Goal: Task Accomplishment & Management: Manage account settings

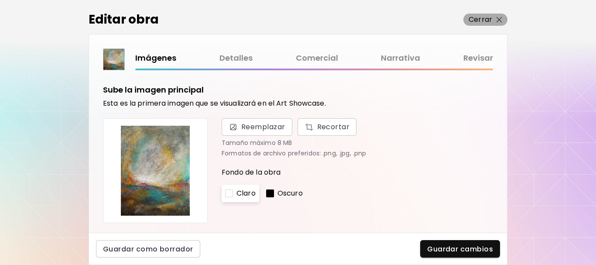
click at [479, 20] on p "Cerrar" at bounding box center [480, 19] width 24 height 10
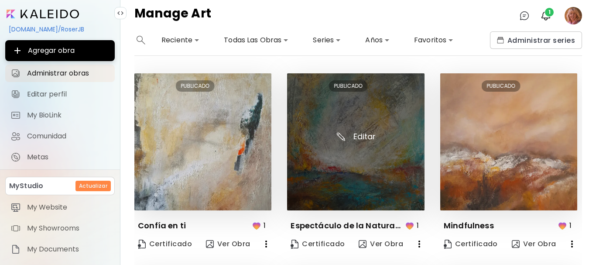
scroll to position [468, 0]
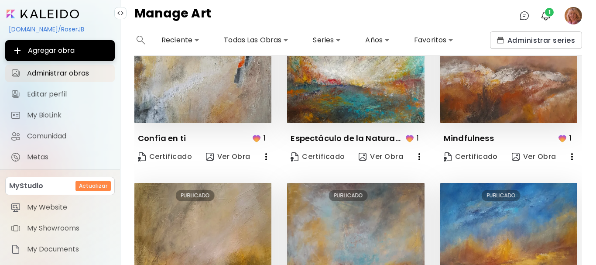
click at [417, 156] on icon "button" at bounding box center [419, 156] width 10 height 10
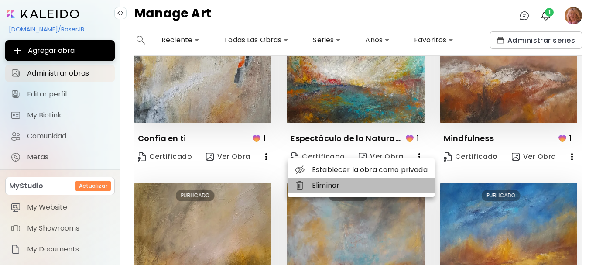
click at [327, 185] on li "Eliminar" at bounding box center [360, 185] width 147 height 16
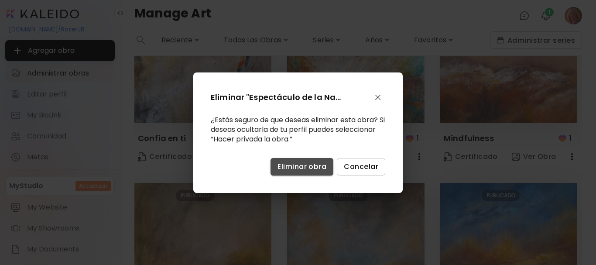
click at [296, 169] on span "Eliminar obra" at bounding box center [301, 166] width 49 height 9
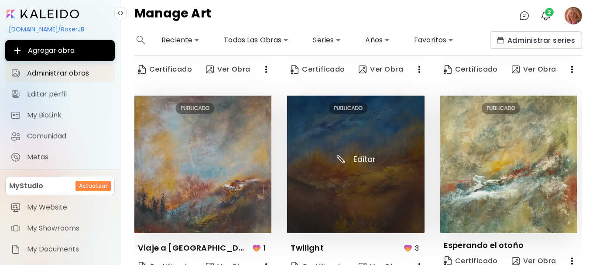
scroll to position [599, 0]
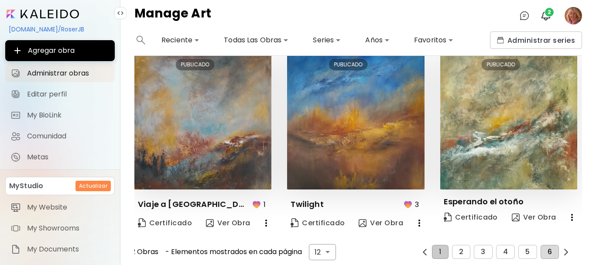
click at [548, 250] on button "6" at bounding box center [549, 252] width 18 height 14
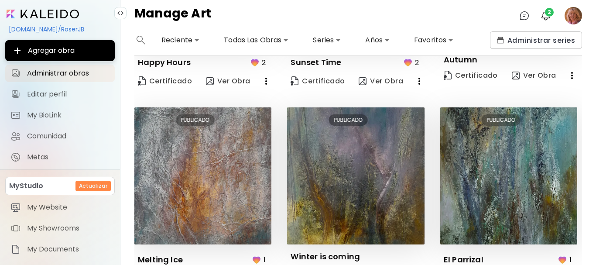
scroll to position [414, 0]
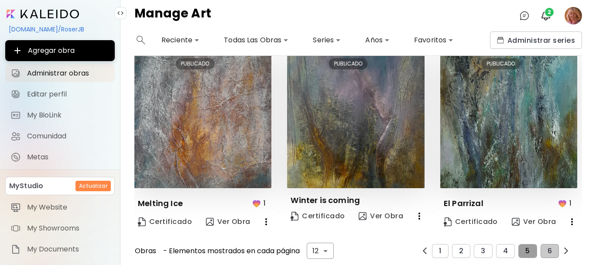
click at [519, 245] on button "5" at bounding box center [527, 251] width 18 height 14
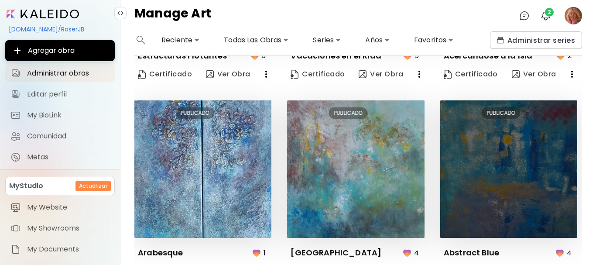
scroll to position [610, 0]
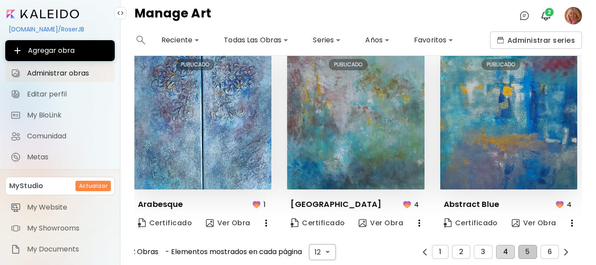
click at [505, 249] on button "4" at bounding box center [505, 252] width 19 height 14
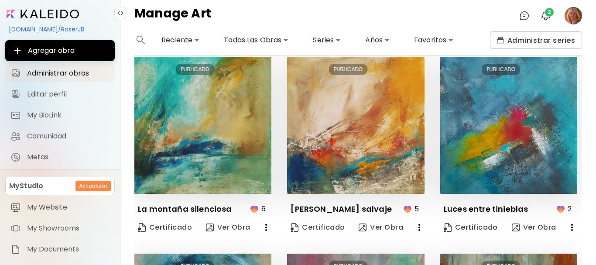
scroll to position [0, 0]
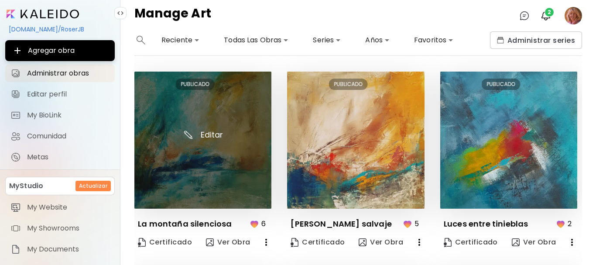
click at [213, 133] on img at bounding box center [202, 140] width 137 height 137
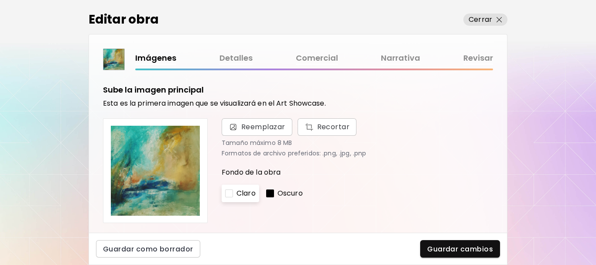
click at [325, 58] on link "Comercial" at bounding box center [317, 58] width 42 height 13
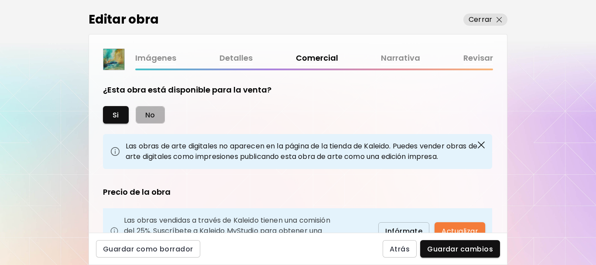
click at [157, 120] on button "No" at bounding box center [150, 114] width 29 height 17
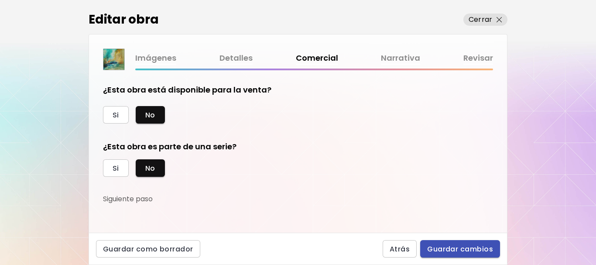
click at [460, 251] on span "Guardar cambios" at bounding box center [460, 248] width 66 height 9
click at [460, 251] on div "Atrás Guardar cambios" at bounding box center [440, 248] width 117 height 17
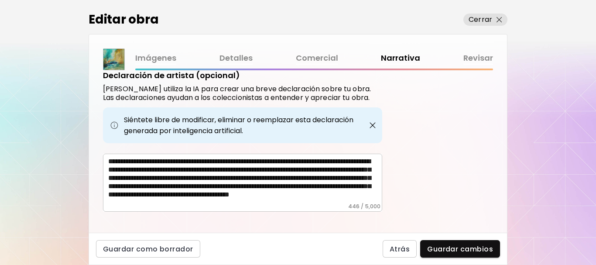
scroll to position [340, 0]
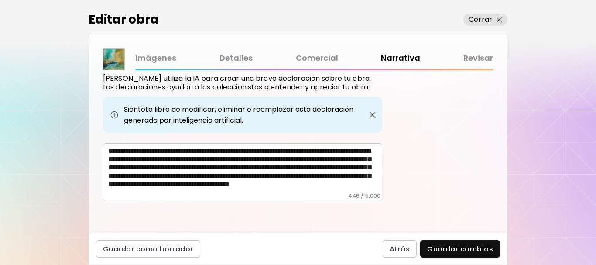
click at [108, 150] on div "**********" at bounding box center [242, 172] width 279 height 58
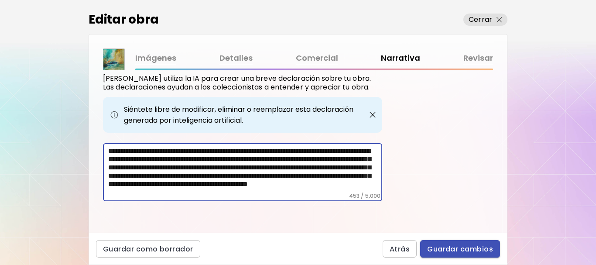
type textarea "**********"
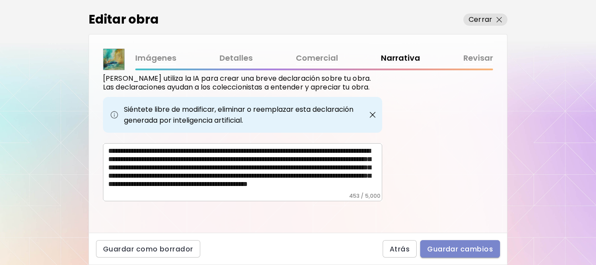
click at [459, 254] on button "Guardar cambios" at bounding box center [460, 248] width 80 height 17
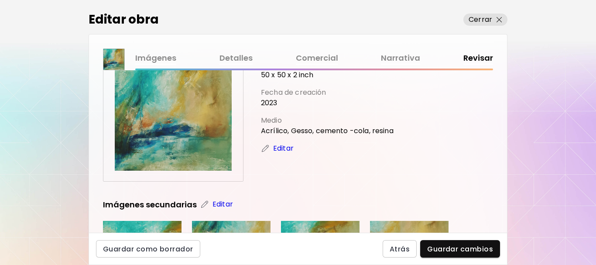
scroll to position [22, 0]
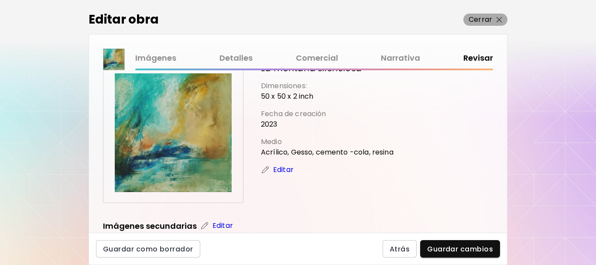
click at [487, 19] on p "Cerrar" at bounding box center [480, 19] width 24 height 10
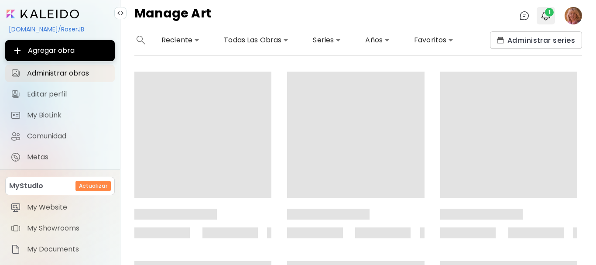
click at [549, 17] on img "button" at bounding box center [545, 15] width 10 height 10
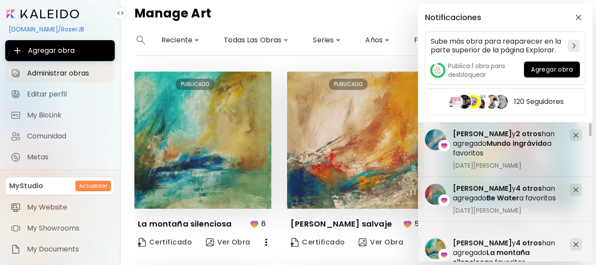
click at [299, 61] on div "Notificaciones Sube más obra para reaparecer en la parte superior de la página …" at bounding box center [298, 132] width 596 height 265
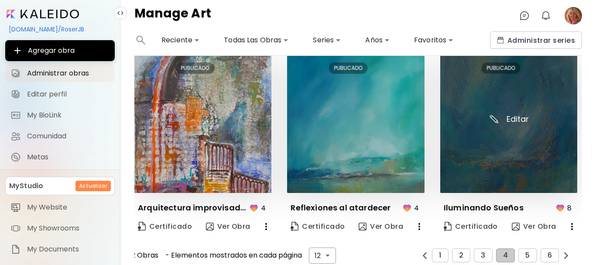
scroll to position [610, 0]
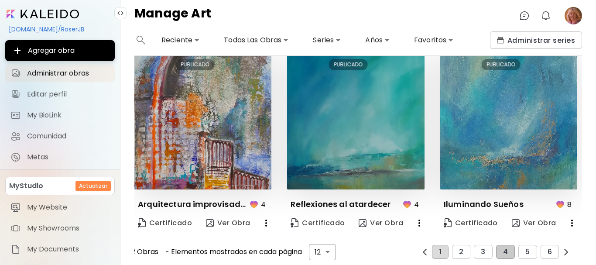
click at [440, 250] on button "1" at bounding box center [440, 252] width 16 height 14
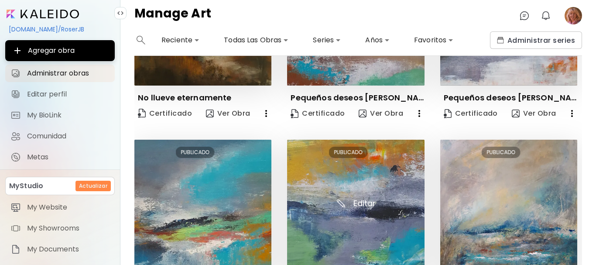
scroll to position [0, 0]
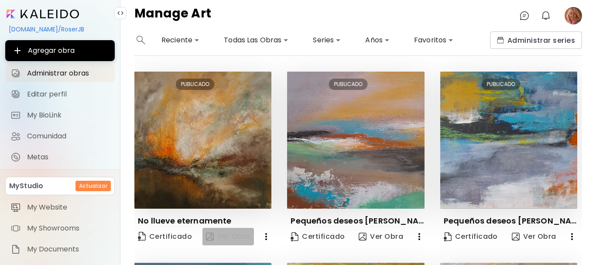
click at [226, 236] on span "Ver Obra" at bounding box center [228, 236] width 44 height 10
click at [572, 18] on image at bounding box center [572, 15] width 17 height 17
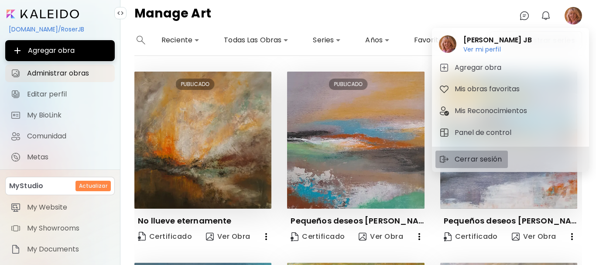
click at [493, 155] on p "Cerrar sesión" at bounding box center [479, 159] width 50 height 10
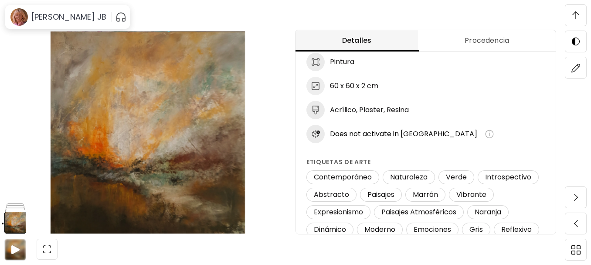
scroll to position [523, 0]
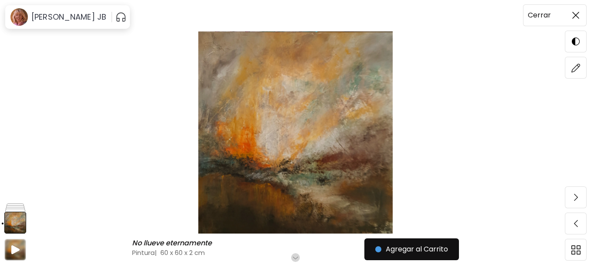
click at [549, 19] on h6 "Cerrar" at bounding box center [539, 15] width 23 height 11
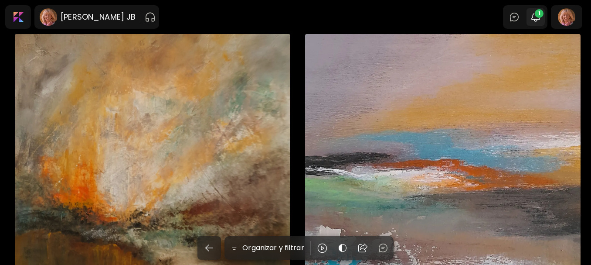
click at [544, 17] on span "1" at bounding box center [539, 13] width 9 height 9
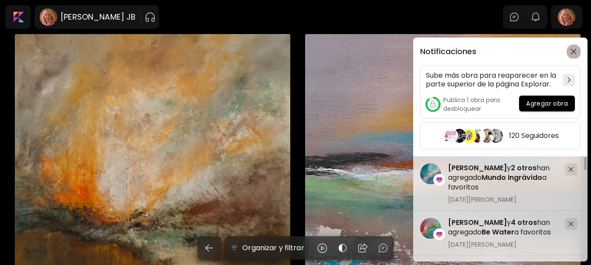
click at [574, 52] on img "button" at bounding box center [574, 51] width 6 height 6
click at [574, 52] on div "Pequeños deseos de verano III € 250 | 30 x 21 cm" at bounding box center [443, 172] width 276 height 276
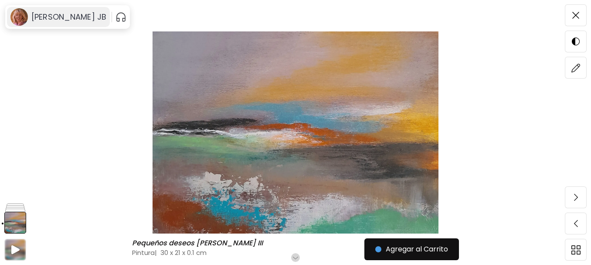
click at [16, 25] on image at bounding box center [18, 16] width 17 height 17
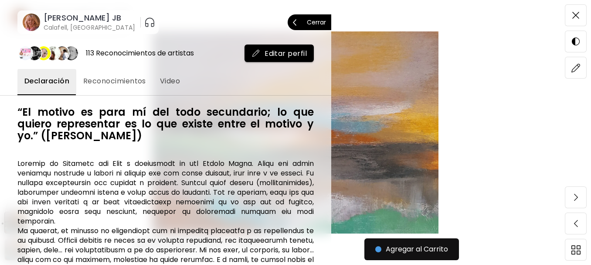
click at [303, 18] on span "Cerrar" at bounding box center [309, 22] width 33 height 18
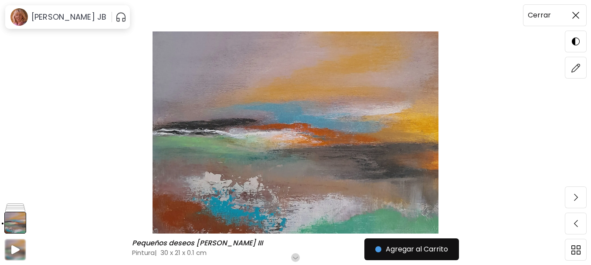
click at [574, 15] on img at bounding box center [575, 15] width 7 height 7
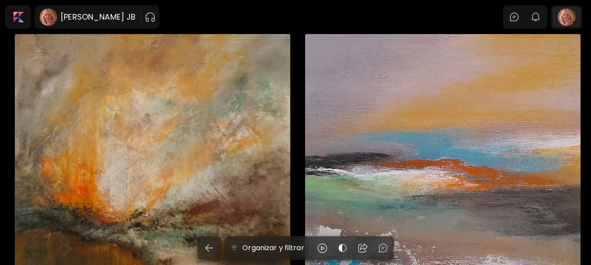
click at [572, 20] on div at bounding box center [567, 17] width 28 height 20
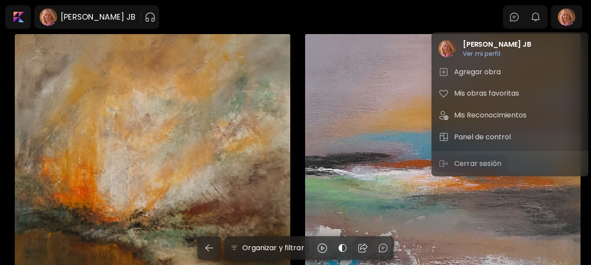
click at [491, 161] on p "Cerrar sesión" at bounding box center [479, 163] width 50 height 10
